Goal: Find specific page/section: Find specific page/section

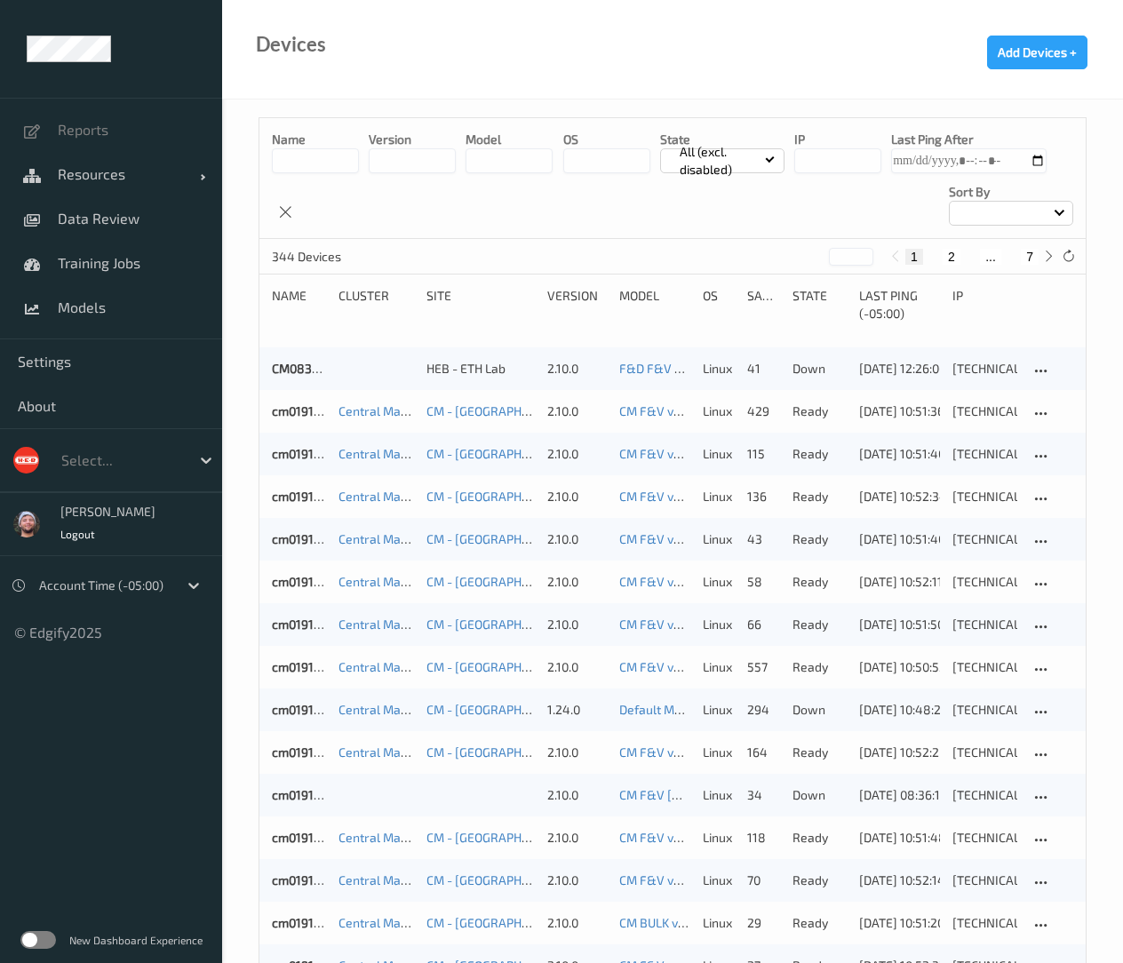
click at [1028, 262] on button "7" at bounding box center [1029, 257] width 18 height 16
type input "*"
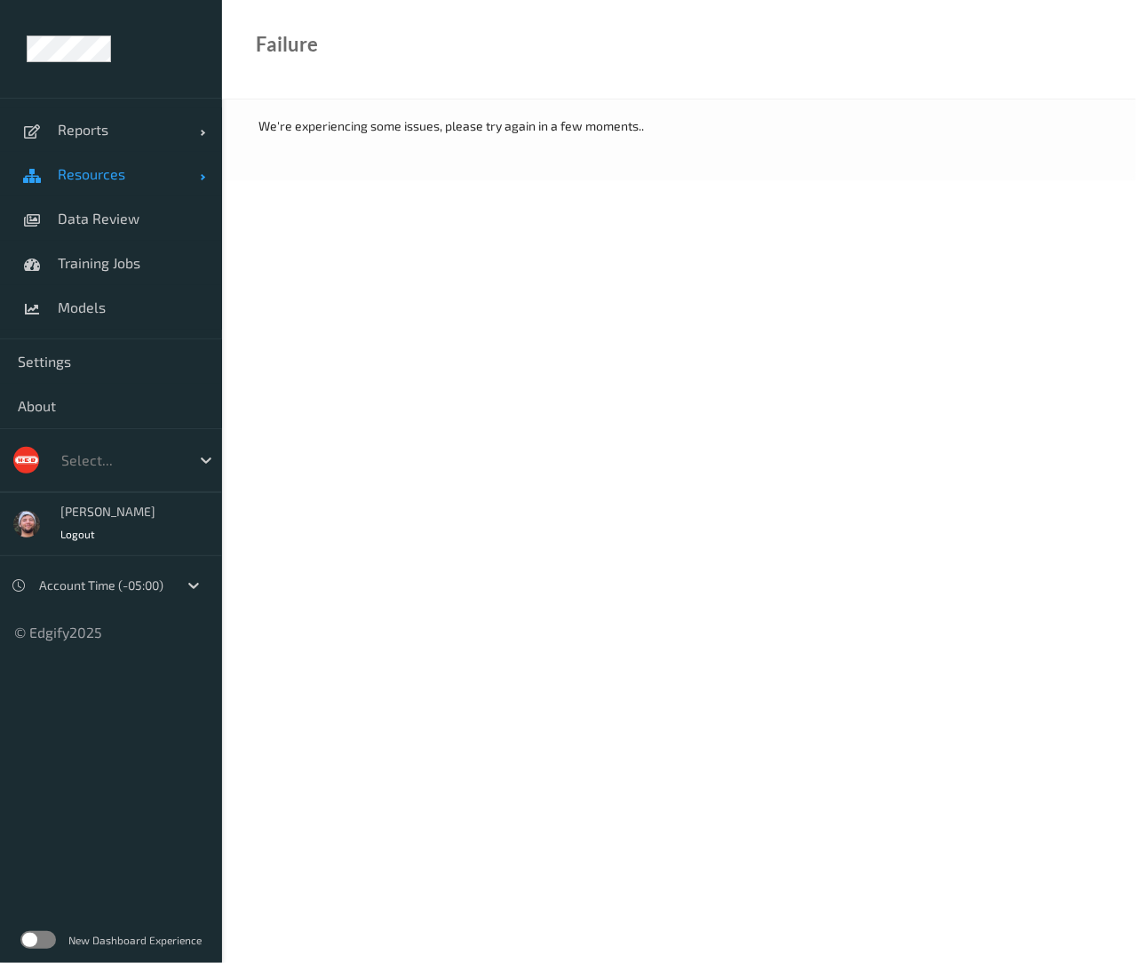
click at [137, 187] on link "Resources" at bounding box center [111, 174] width 222 height 44
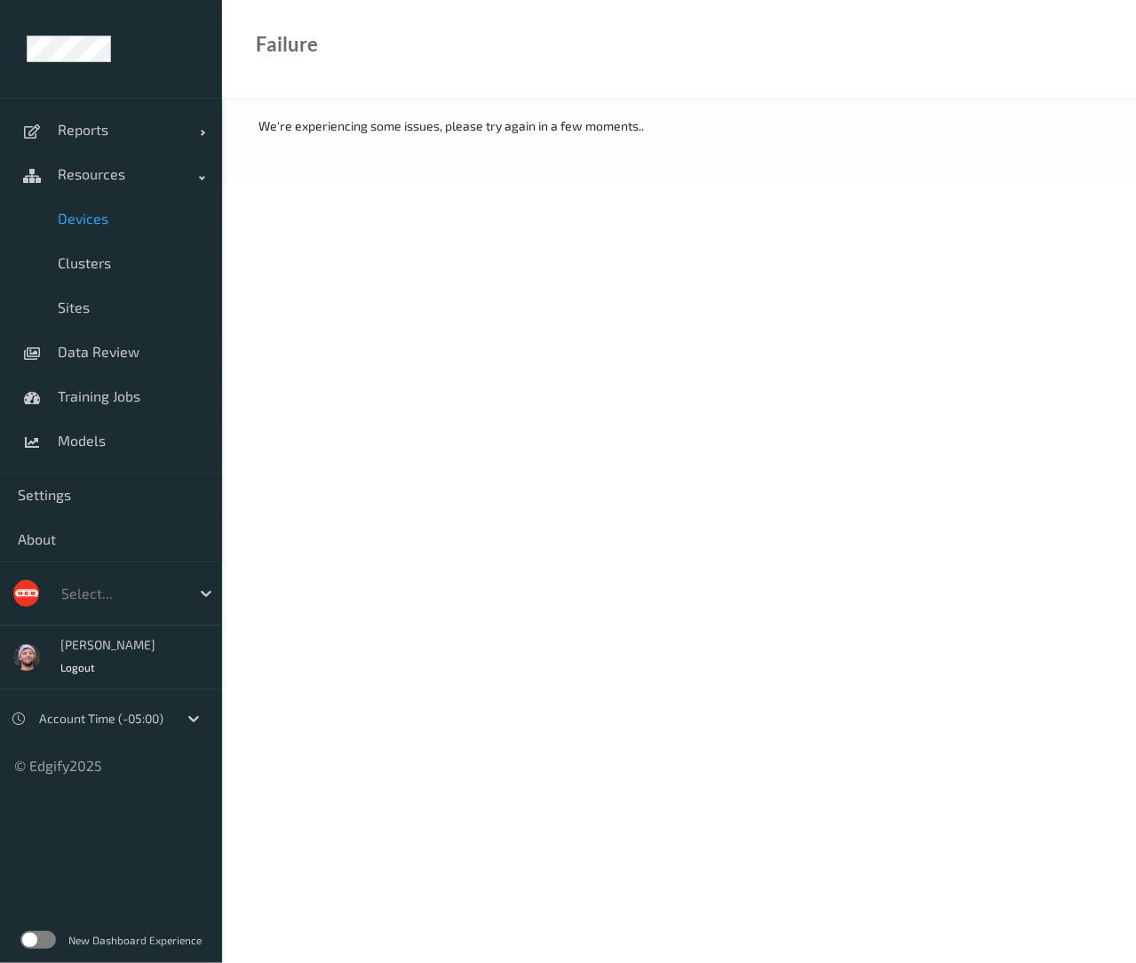
click at [110, 210] on span "Devices" at bounding box center [131, 219] width 147 height 18
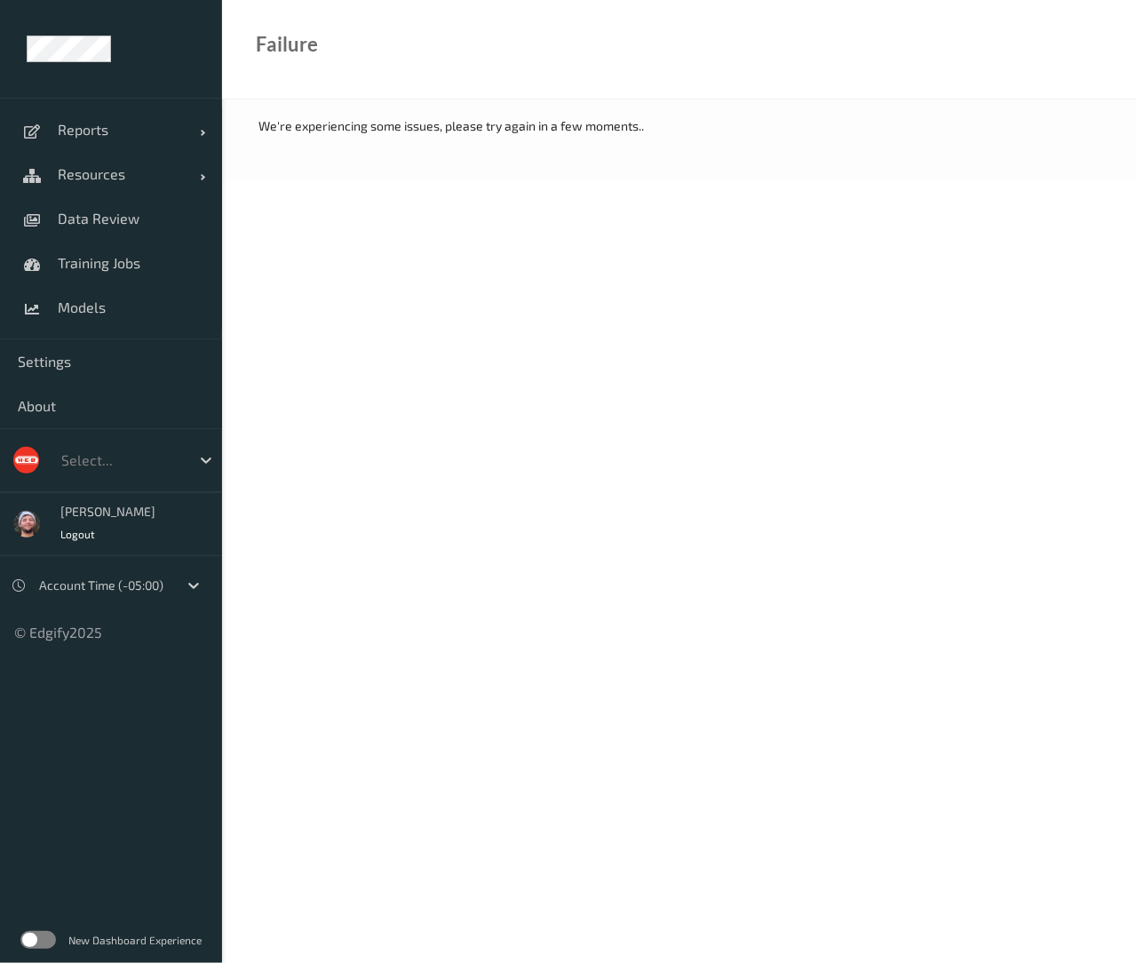
click at [980, 818] on body "Reports Default Report Customized Report Resources Devices Clusters Sites Data …" at bounding box center [568, 481] width 1136 height 963
click at [339, 226] on body "Reports Default Report Customized Report Resources Devices Clusters Sites Data …" at bounding box center [568, 481] width 1136 height 963
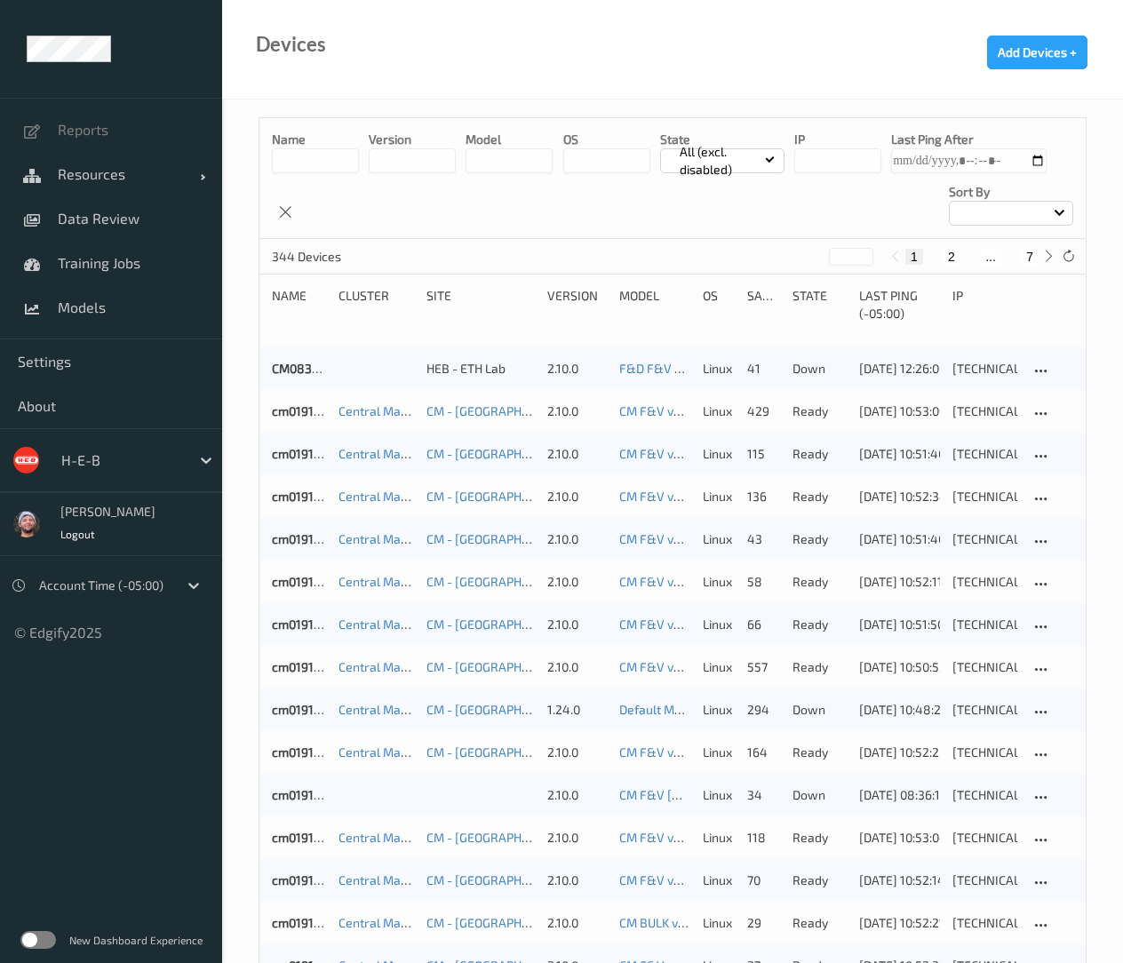
click at [1022, 255] on button "7" at bounding box center [1029, 257] width 18 height 16
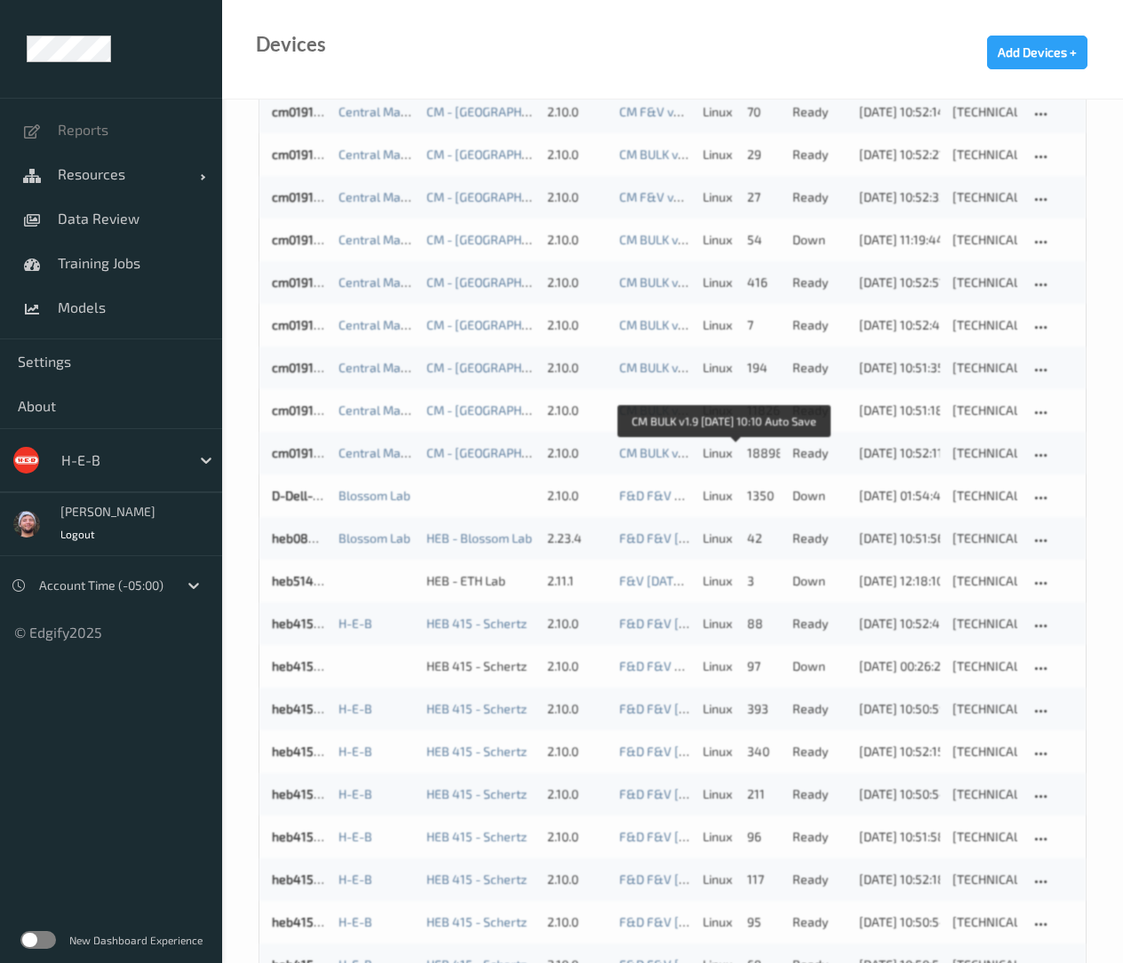
scroll to position [1552, 0]
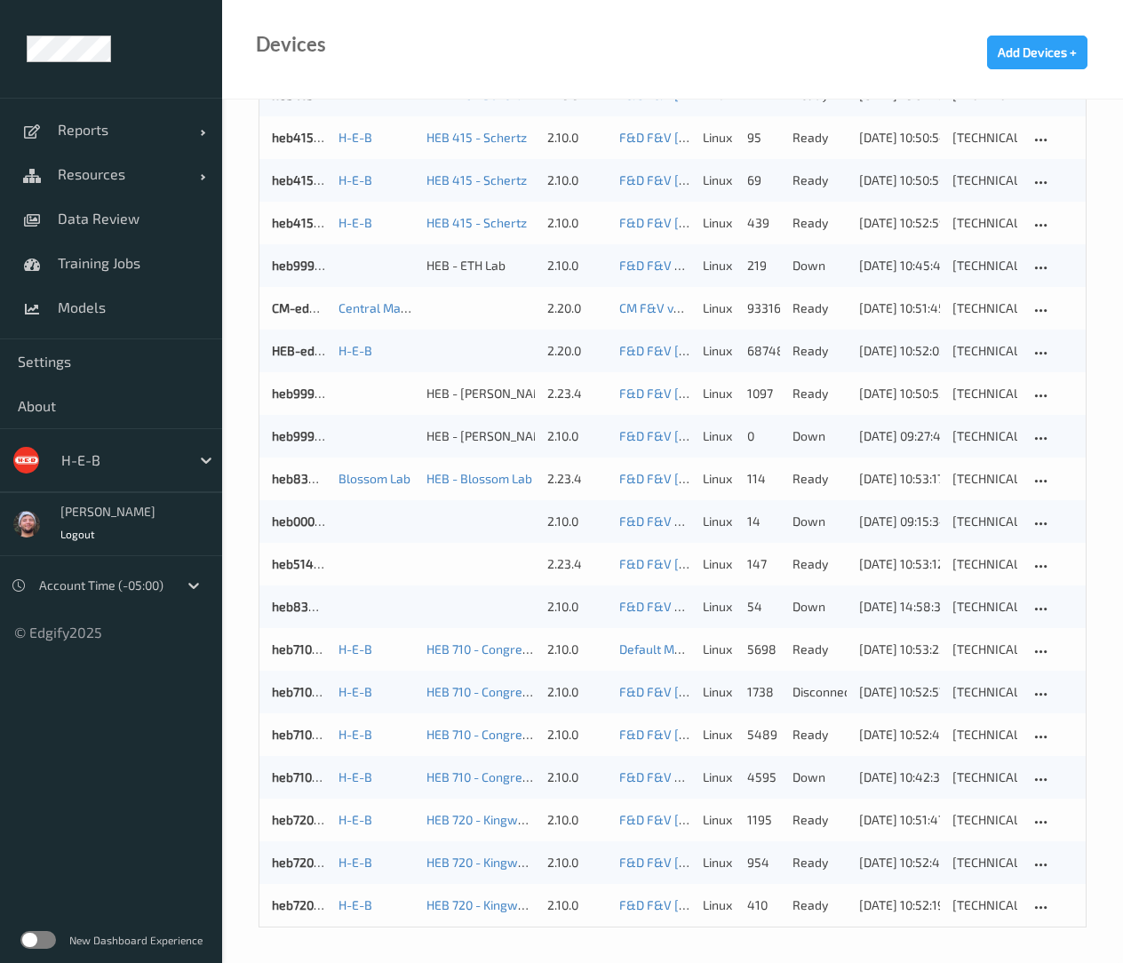
click at [456, 68] on div "Devices Add Devices +" at bounding box center [672, 49] width 901 height 99
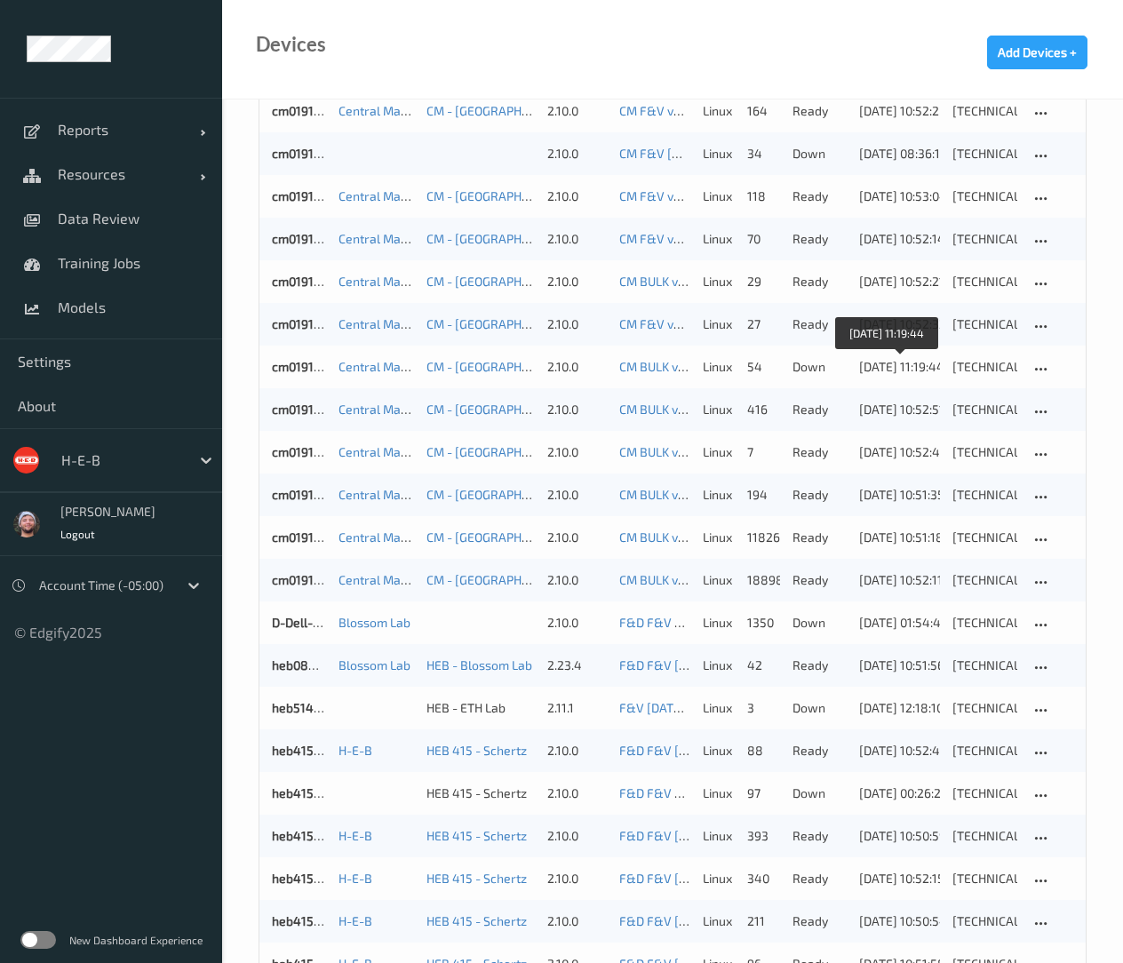
scroll to position [0, 0]
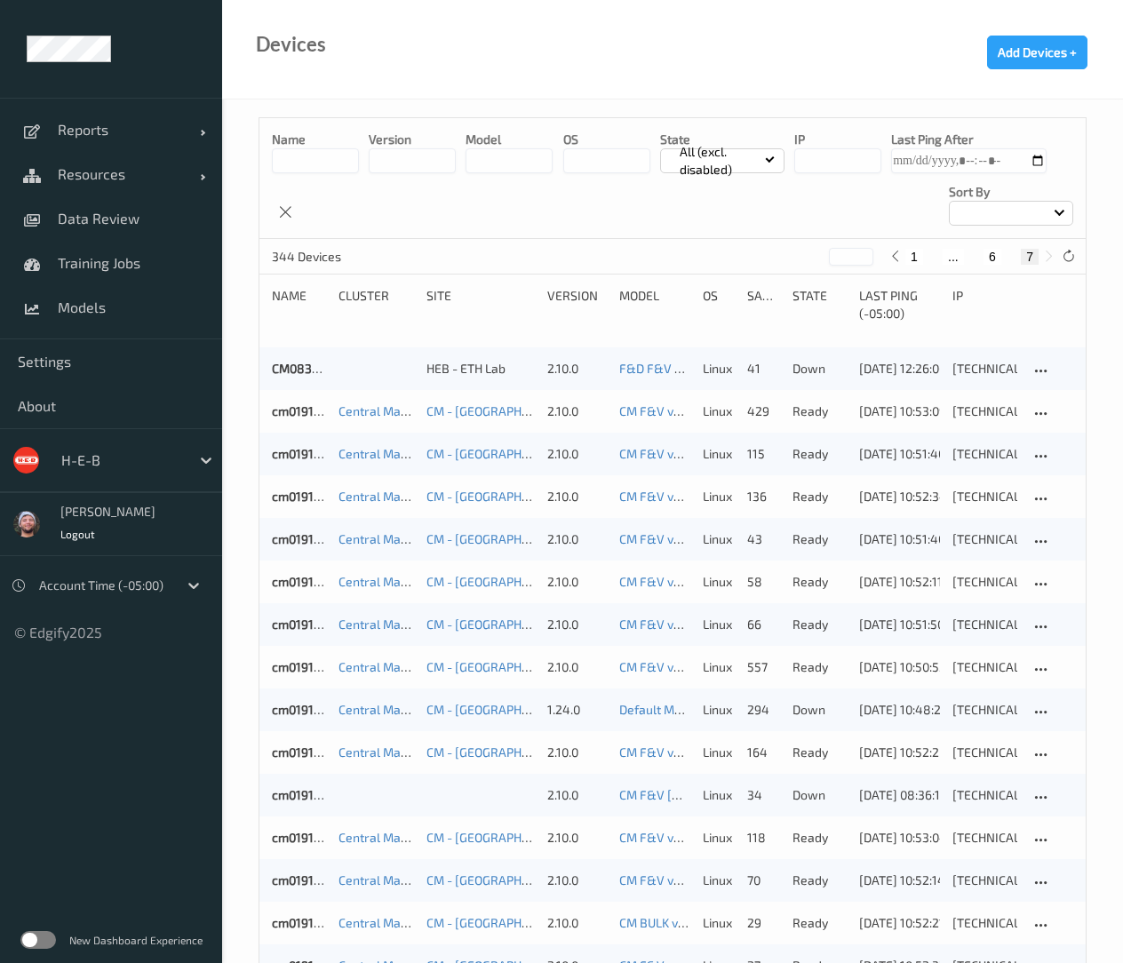
click at [1005, 258] on div "1 ... 6 7" at bounding box center [971, 257] width 133 height 16
click at [1003, 258] on div "1 ... 6 7" at bounding box center [971, 257] width 133 height 16
click at [989, 255] on button "6" at bounding box center [992, 257] width 18 height 16
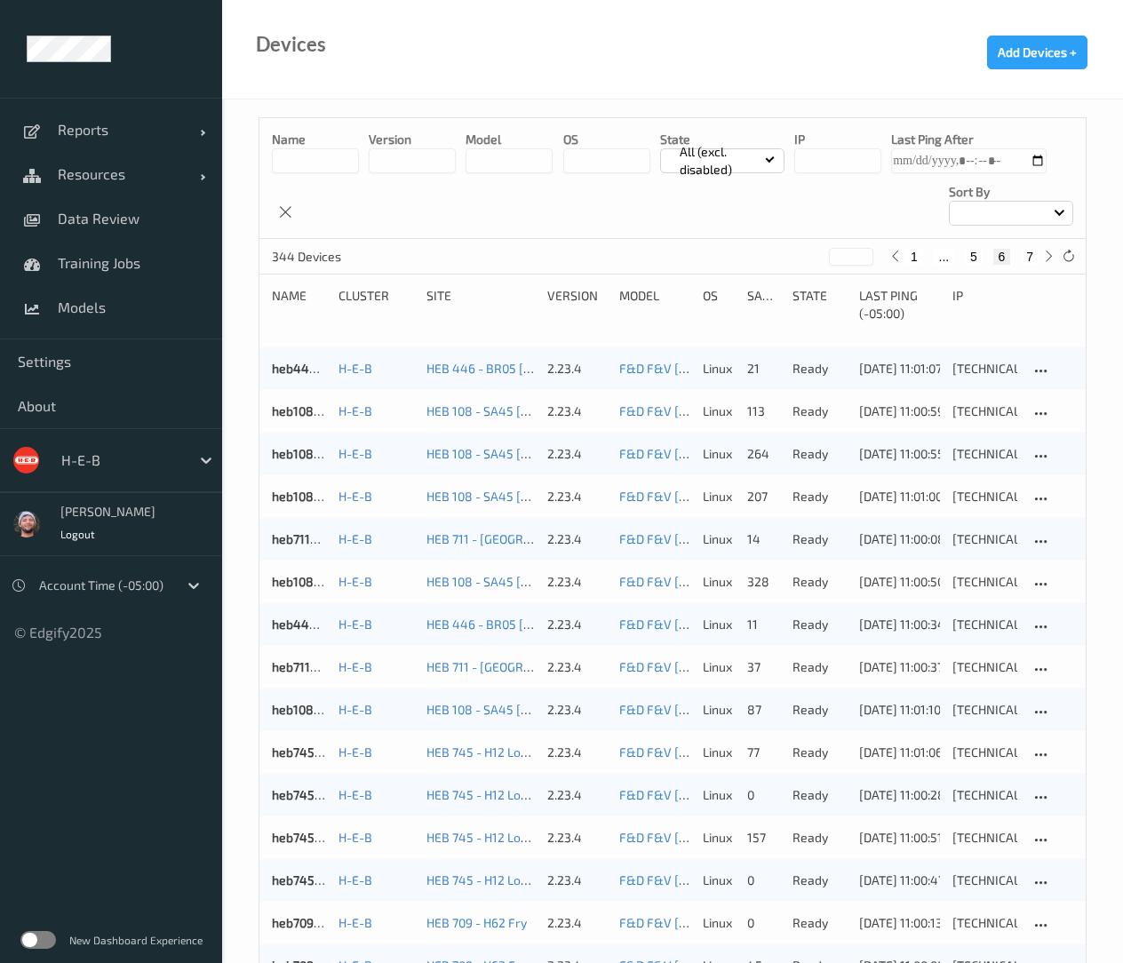
click at [1033, 255] on button "7" at bounding box center [1029, 257] width 18 height 16
type input "*"
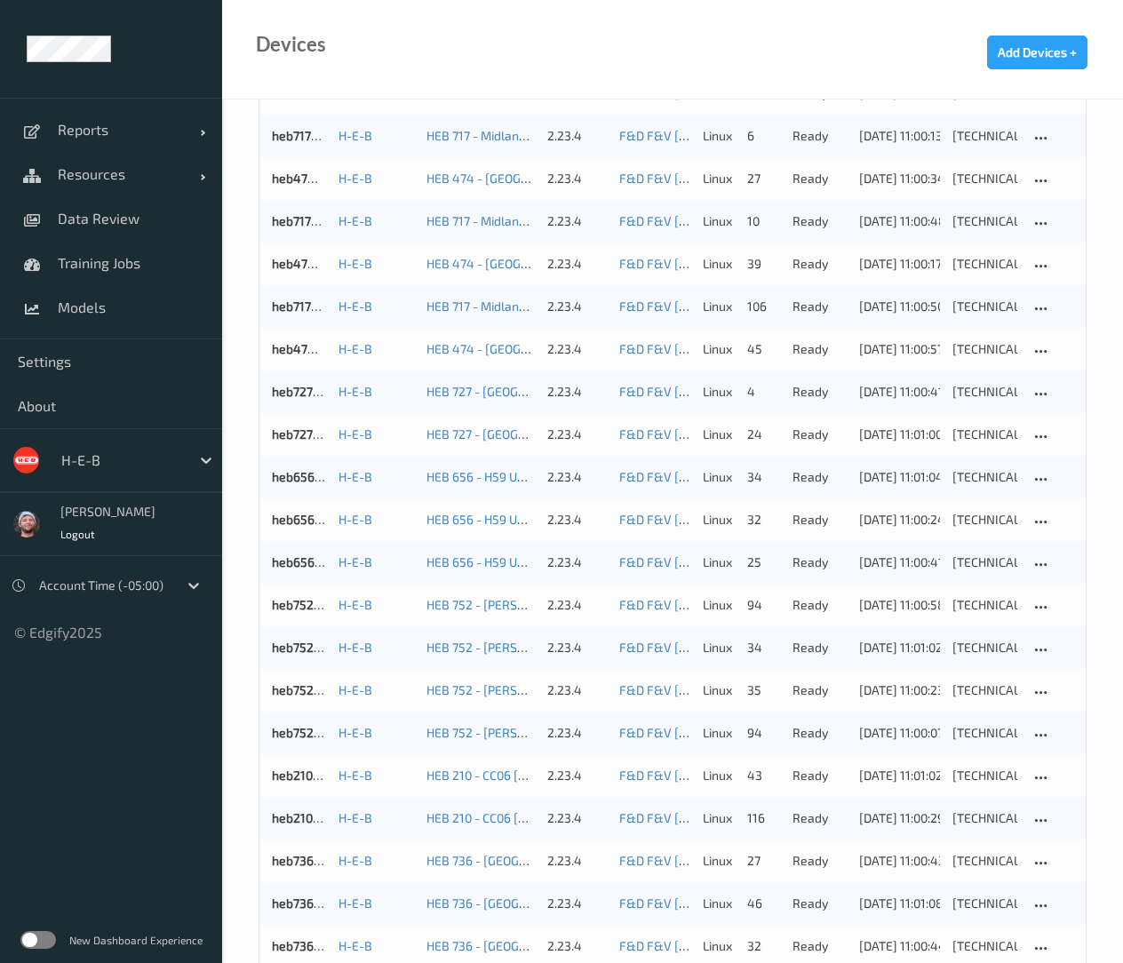
scroll to position [1297, 0]
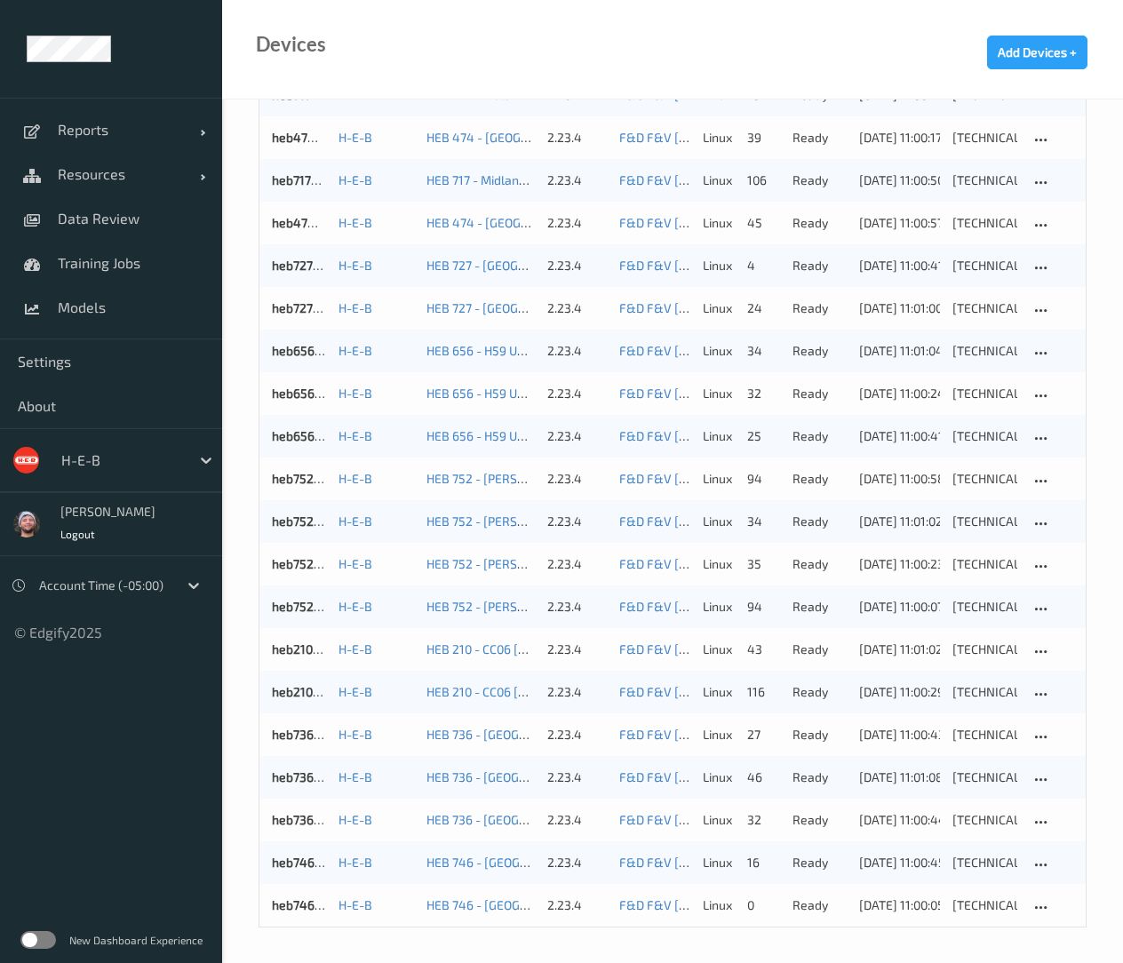
click at [494, 91] on div "Devices Add Devices +" at bounding box center [672, 49] width 901 height 99
